Goal: Task Accomplishment & Management: Complete application form

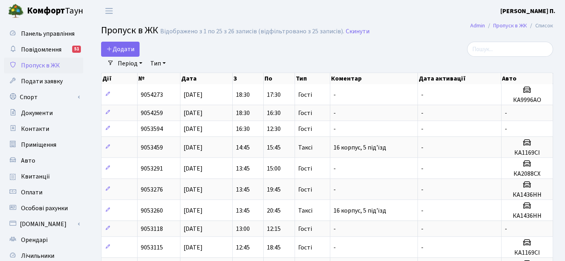
select select "25"
click at [131, 49] on span "Додати" at bounding box center [120, 49] width 28 height 9
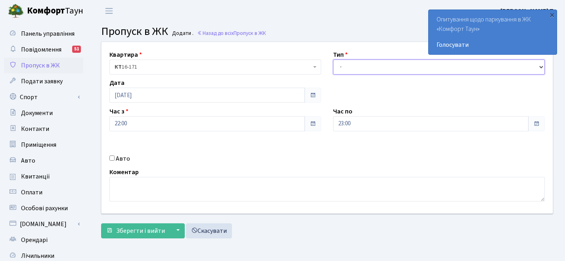
click at [348, 68] on select "- Доставка Таксі Гості Сервіс" at bounding box center [439, 67] width 212 height 15
select select "1"
click at [123, 159] on label "Авто" at bounding box center [123, 159] width 14 height 10
click at [115, 159] on input "Авто" at bounding box center [111, 158] width 5 height 5
checkbox input "true"
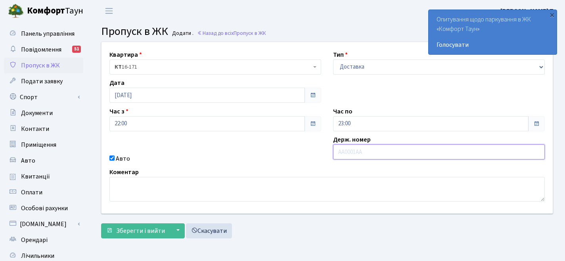
click at [357, 153] on input "text" at bounding box center [439, 151] width 212 height 15
paste input "АА8232ВК"
type input "АА8232ВК"
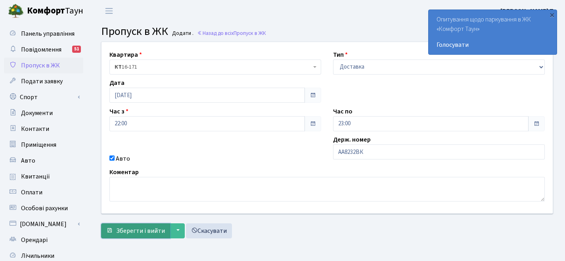
click at [136, 230] on span "Зберегти і вийти" at bounding box center [140, 231] width 49 height 9
